Goal: Information Seeking & Learning: Learn about a topic

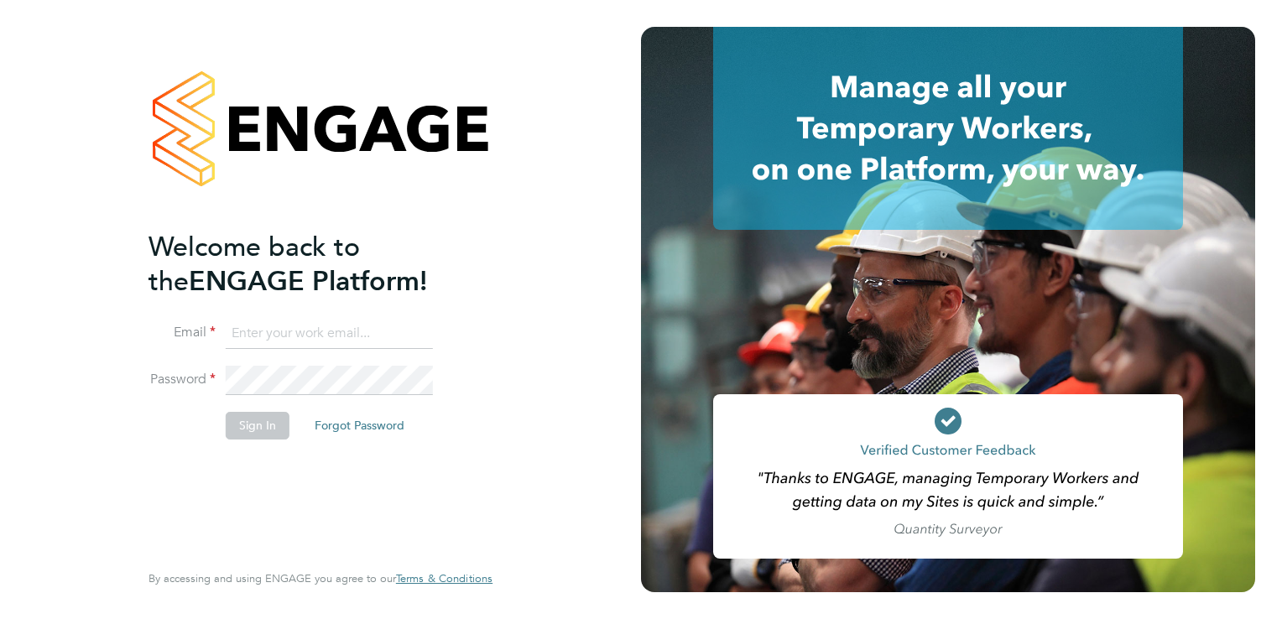
click at [265, 328] on input at bounding box center [329, 334] width 207 height 30
type input "kay.cronin@prsjobs.com"
click at [259, 425] on button "Sign In" at bounding box center [258, 425] width 64 height 27
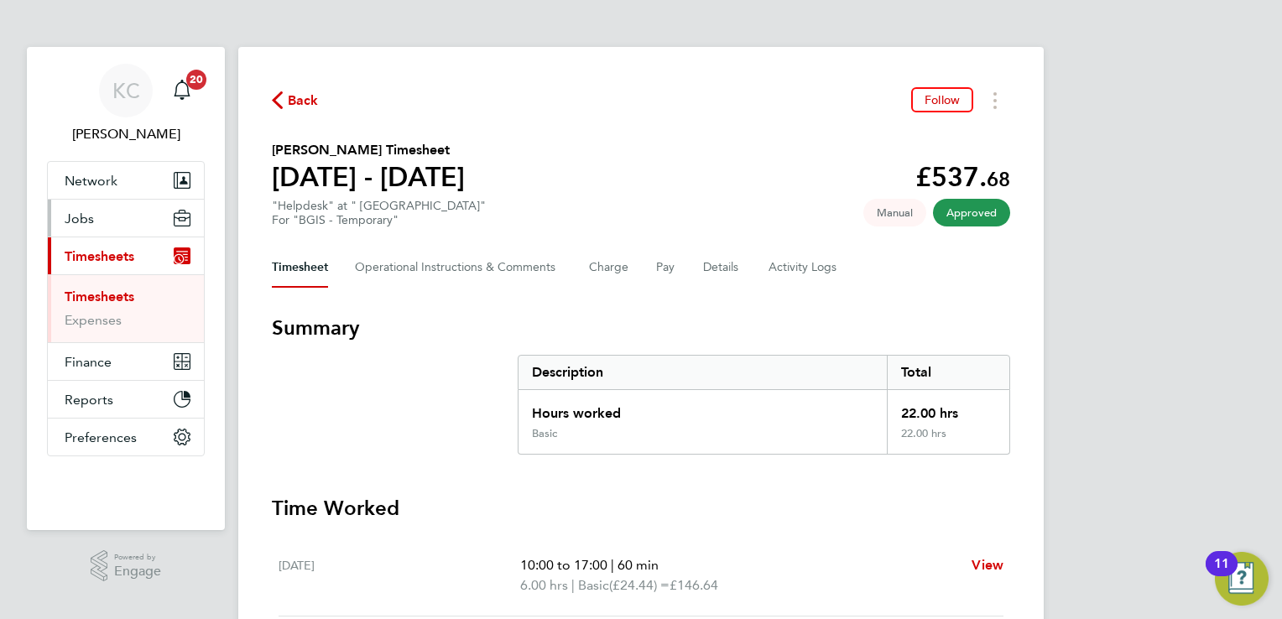
click at [94, 220] on button "Jobs" at bounding box center [126, 218] width 156 height 37
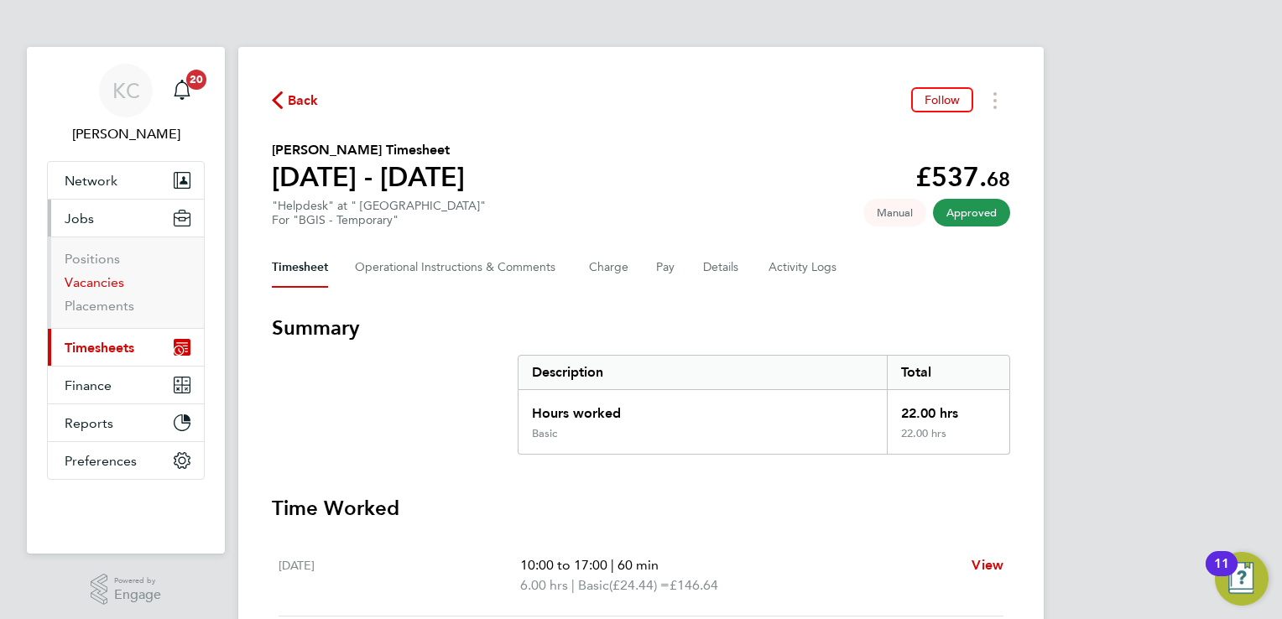
click at [94, 277] on link "Vacancies" at bounding box center [95, 282] width 60 height 16
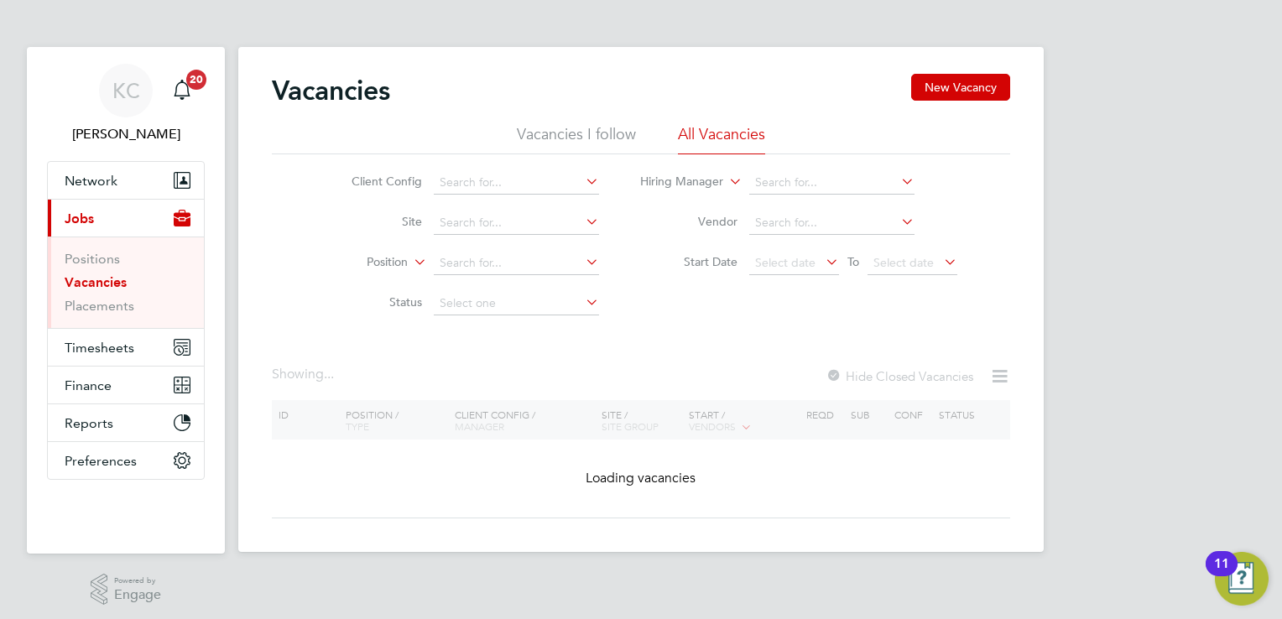
click at [502, 169] on li "Client Config" at bounding box center [463, 183] width 316 height 40
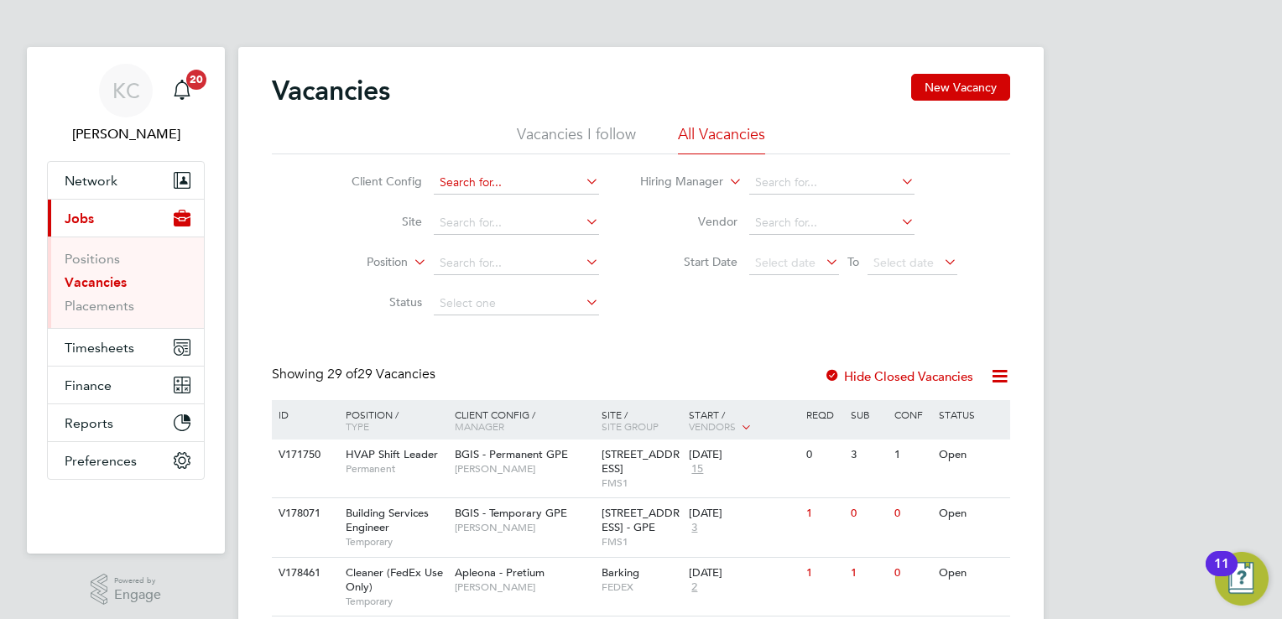
click at [475, 181] on input at bounding box center [516, 182] width 165 height 23
click at [491, 408] on li "G4S FM Greenwich Schools - Non Operational" at bounding box center [610, 410] width 355 height 23
type input "G4S FM Greenwich Schools - Non Operational"
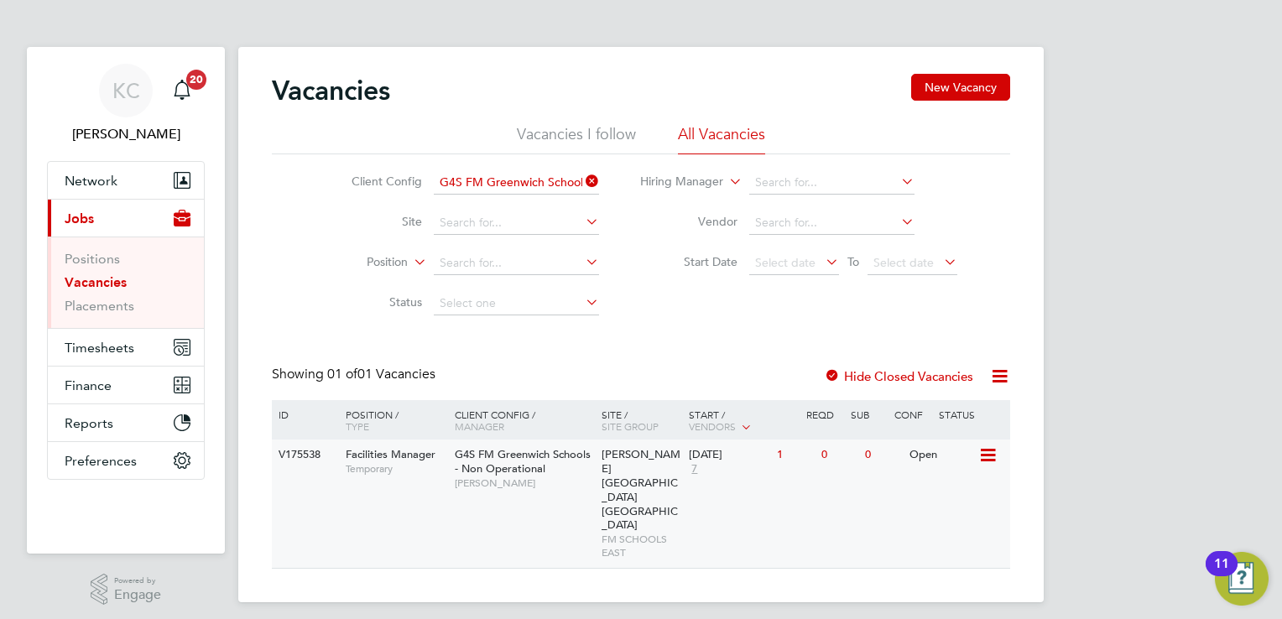
click at [674, 499] on div "Thomas Tallis School Greenwich Schools FM SCHOOLS EAST" at bounding box center [642, 504] width 88 height 128
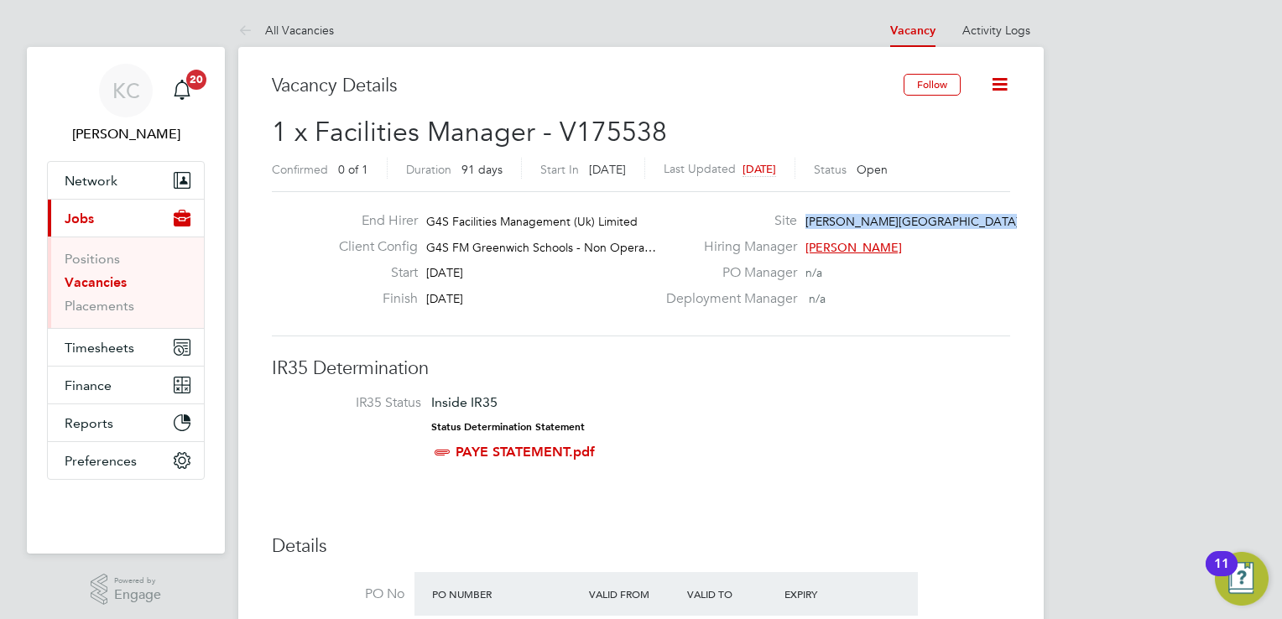
drag, startPoint x: 807, startPoint y: 216, endPoint x: 1013, endPoint y: 220, distance: 206.5
click at [1013, 220] on span "[PERSON_NAME][GEOGRAPHIC_DATA] [GEOGRAPHIC_DATA]…" at bounding box center [981, 221] width 350 height 15
copy span "[PERSON_NAME][GEOGRAPHIC_DATA] [GEOGRAPHIC_DATA]…"
